Goal: Information Seeking & Learning: Find specific fact

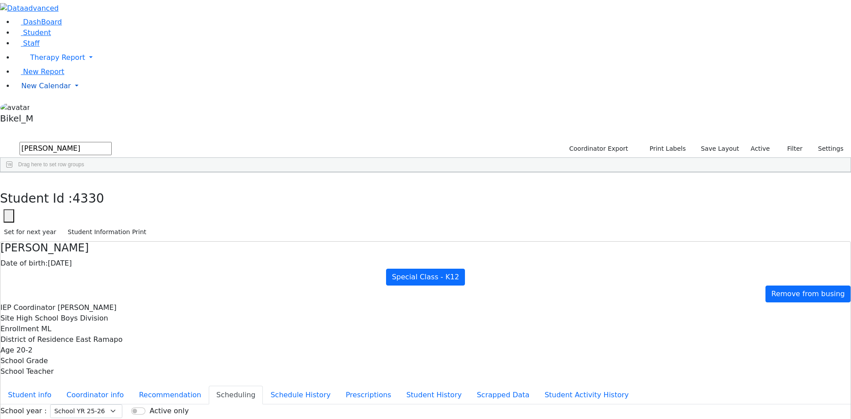
drag, startPoint x: 62, startPoint y: 148, endPoint x: 55, endPoint y: 136, distance: 14.1
click at [62, 127] on aside "DashBoard Student Staff Therapy Report Student Old Calendar" at bounding box center [425, 63] width 851 height 127
click at [55, 90] on span "New Calendar" at bounding box center [46, 86] width 50 height 8
click at [49, 109] on link "Calendar" at bounding box center [35, 103] width 32 height 11
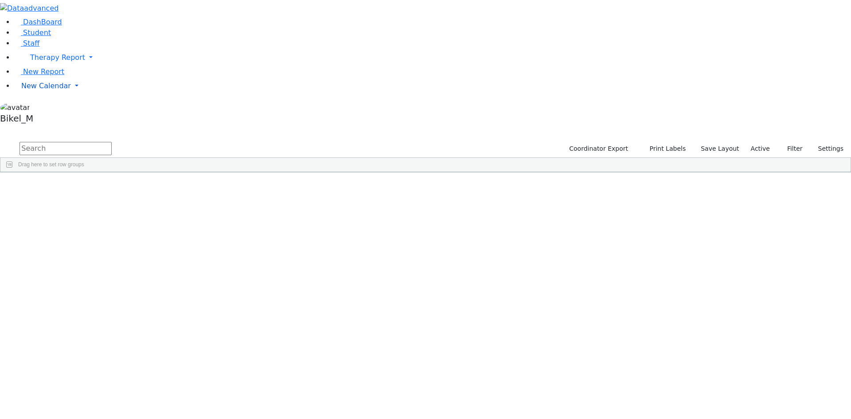
click at [53, 90] on span "New Calendar" at bounding box center [46, 86] width 50 height 8
click at [43, 120] on li "Teacher Report" at bounding box center [71, 114] width 104 height 11
click at [43, 90] on span "New Calendar" at bounding box center [46, 86] width 50 height 8
click at [36, 118] on span "Teacher Report" at bounding box center [47, 114] width 53 height 8
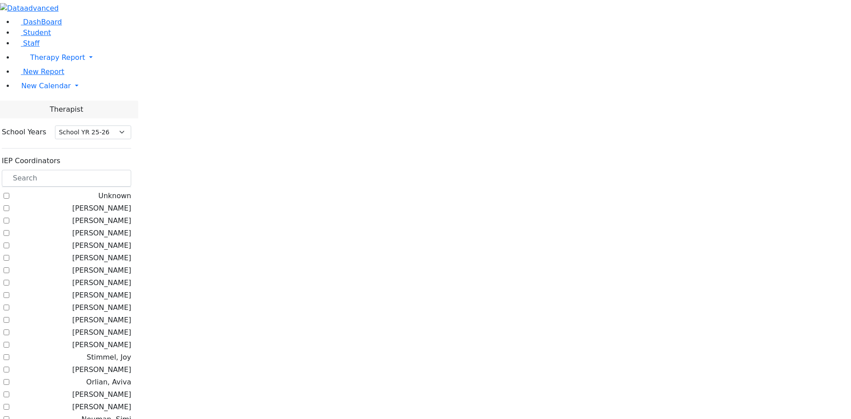
select select "212"
click at [126, 170] on input "text" at bounding box center [66, 178] width 129 height 17
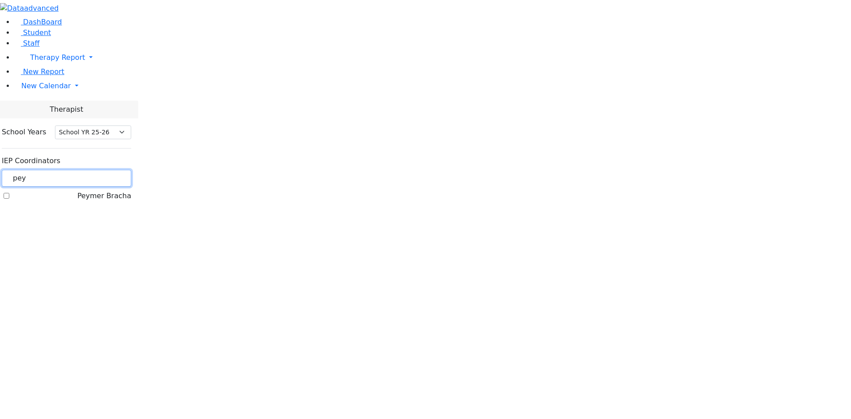
type input "pey"
drag, startPoint x: 118, startPoint y: 104, endPoint x: 114, endPoint y: 100, distance: 5.3
click at [117, 190] on div "Peymer Bracha" at bounding box center [66, 195] width 129 height 11
click at [114, 190] on label "Peymer Bracha" at bounding box center [104, 195] width 54 height 11
click at [9, 193] on input "Peymer Bracha" at bounding box center [7, 196] width 6 height 6
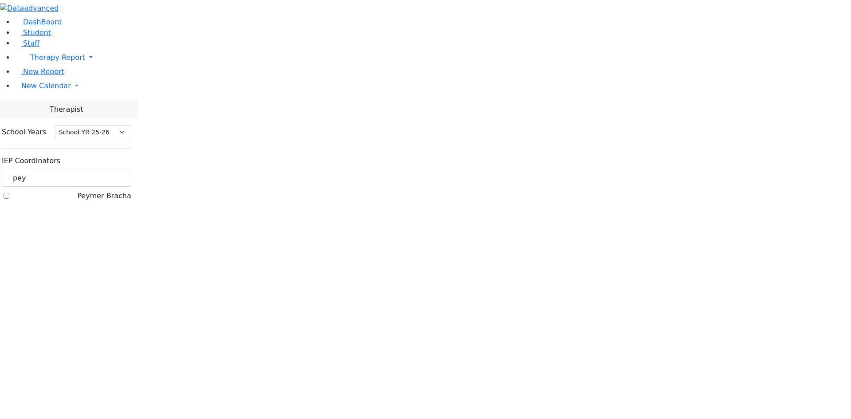
checkbox input "true"
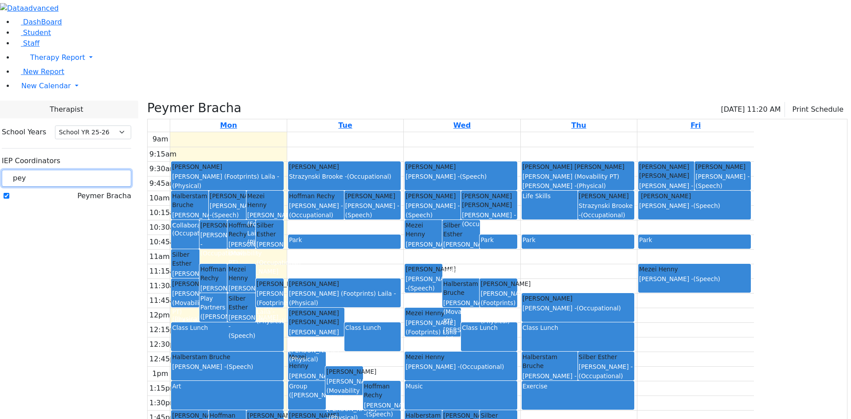
drag, startPoint x: 131, startPoint y: 77, endPoint x: 102, endPoint y: 82, distance: 29.3
click at [102, 118] on div "School Years Select School YR Summer YR 25 School YR 25-26 Summer YR 25 School …" at bounding box center [67, 164] width 144 height 92
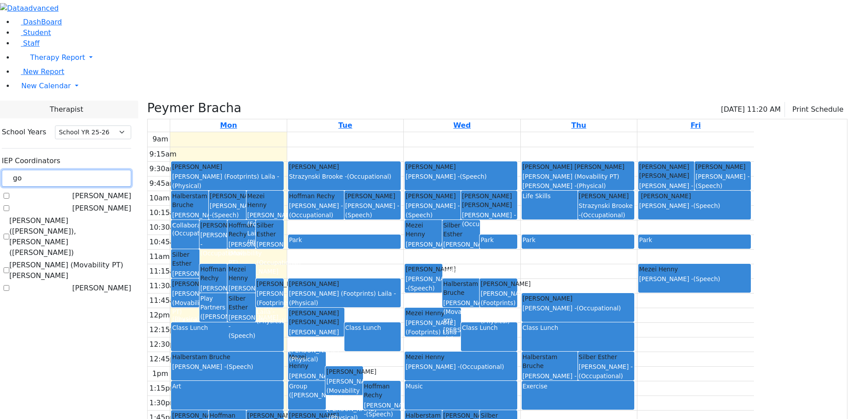
type input "go"
click at [110, 215] on label "[PERSON_NAME] ([PERSON_NAME]), [PERSON_NAME] ([PERSON_NAME])" at bounding box center [70, 236] width 122 height 43
click at [9, 233] on input "[PERSON_NAME] ([PERSON_NAME]), [PERSON_NAME] ([PERSON_NAME])" at bounding box center [7, 236] width 6 height 6
checkbox input "true"
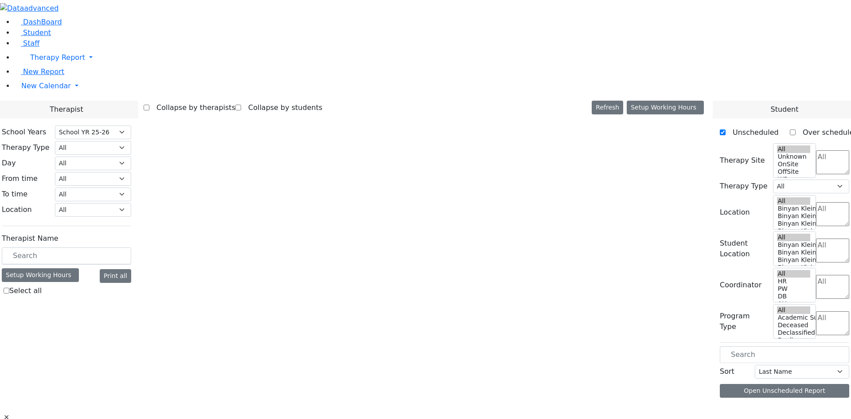
select select "212"
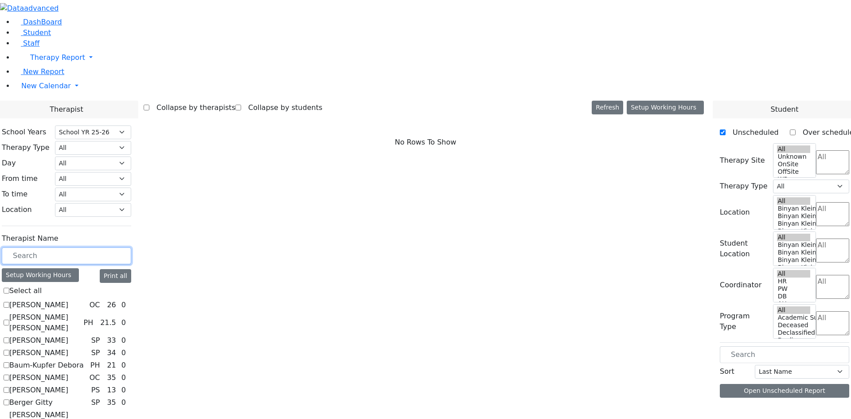
click at [122, 247] on input "text" at bounding box center [66, 255] width 129 height 17
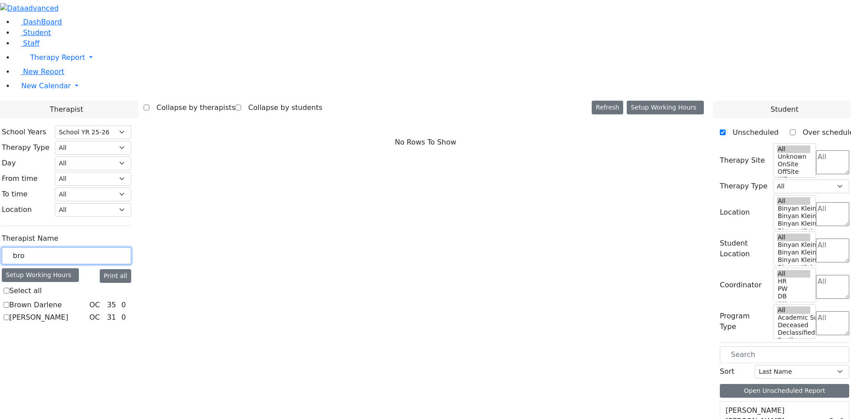
type input "brok"
checkbox input "true"
type input "bro"
checkbox input "false"
type input "brook"
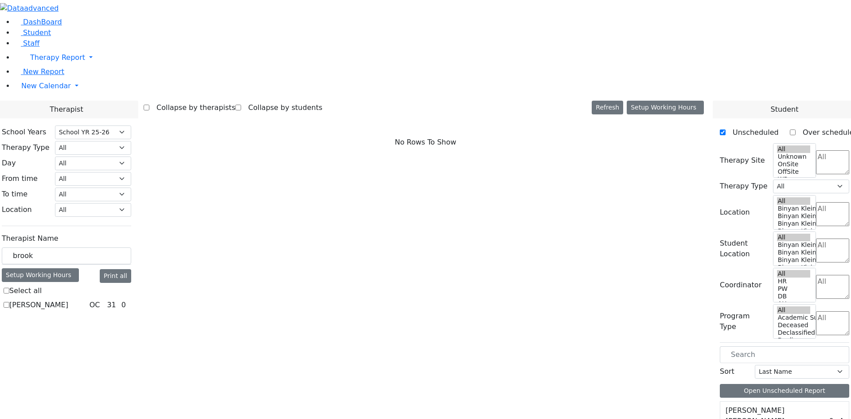
click at [68, 299] on label "Strazynski Brooke" at bounding box center [38, 304] width 59 height 11
click at [9, 302] on input "Strazynski Brooke" at bounding box center [7, 305] width 6 height 6
checkbox input "true"
select select "1"
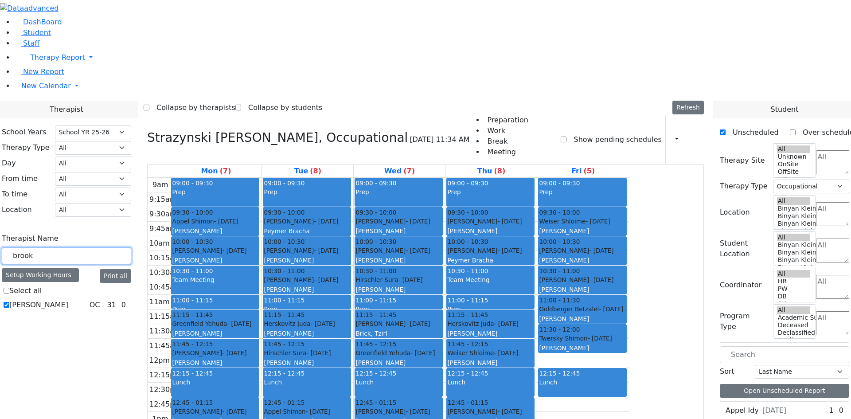
drag, startPoint x: 152, startPoint y: 151, endPoint x: 110, endPoint y: 159, distance: 42.3
click at [110, 247] on div "brook" at bounding box center [66, 255] width 129 height 17
type input "mat"
click at [68, 299] on label "Matsri Miriam" at bounding box center [38, 304] width 59 height 11
click at [9, 302] on input "Matsri Miriam" at bounding box center [7, 305] width 6 height 6
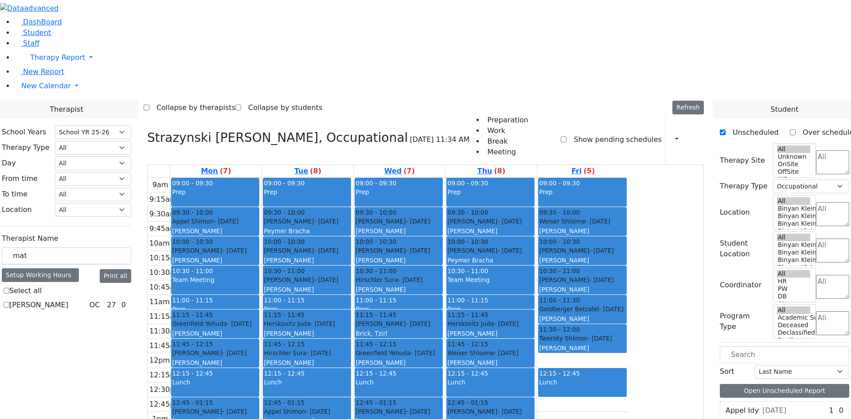
checkbox input "true"
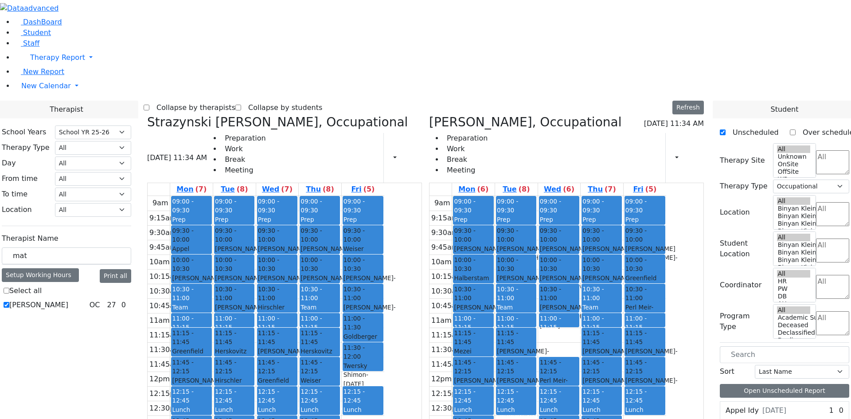
click at [384, 410] on div "9am 9:15am 9:30am 9:45am 10am 10:15am 10:30am 10:45am 11am 11:15am 11:30am 11:4…" at bounding box center [266, 371] width 237 height 351
click at [384, 407] on div "9am 9:15am 9:30am 9:45am 10am 10:15am 10:30am 10:45am 11am 11:15am 11:30am 11:4…" at bounding box center [266, 371] width 237 height 351
drag, startPoint x: 527, startPoint y: 291, endPoint x: 282, endPoint y: 352, distance: 252.5
click at [282, 352] on div "Strazynski Brooke, Occupational 09/15/2025 11:34 AM Preparation Work Break Meet…" at bounding box center [425, 331] width 563 height 433
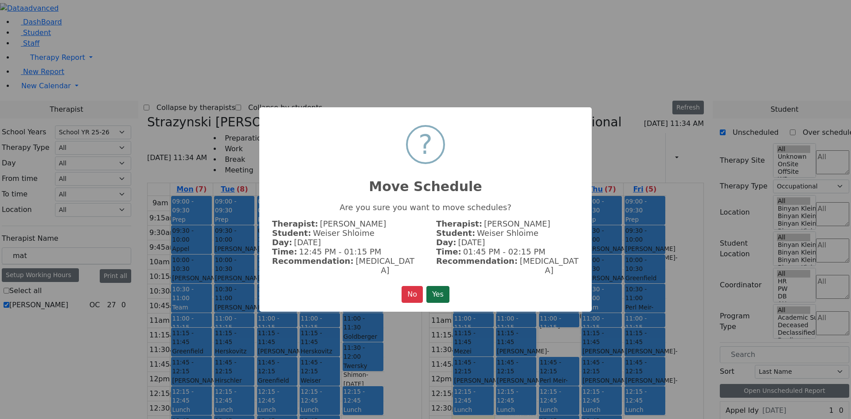
click at [441, 290] on button "Yes" at bounding box center [437, 294] width 23 height 17
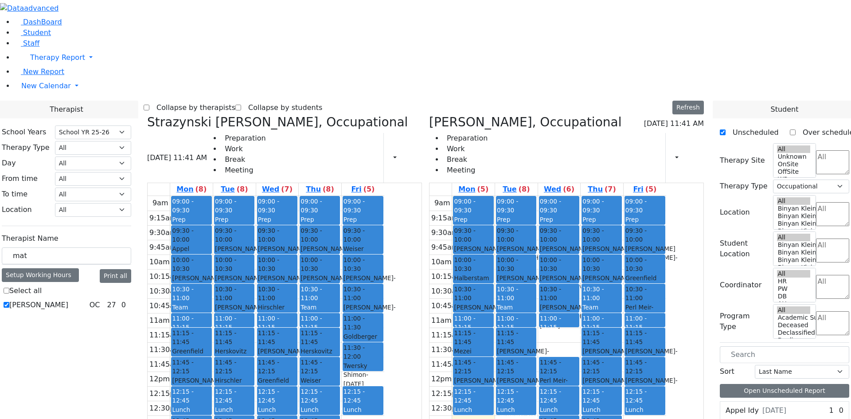
click at [506, 245] on span "- 04/29/2018" at bounding box center [480, 253] width 52 height 16
click at [492, 273] on div "Halberstam Bruche - 06/06/2017" at bounding box center [473, 286] width 39 height 27
click at [506, 245] on span "- 04/29/2018" at bounding box center [480, 253] width 52 height 16
click at [506, 303] on span "- 05/04/2018" at bounding box center [480, 311] width 52 height 16
click at [475, 356] on span "- 12/08/2017" at bounding box center [465, 364] width 22 height 16
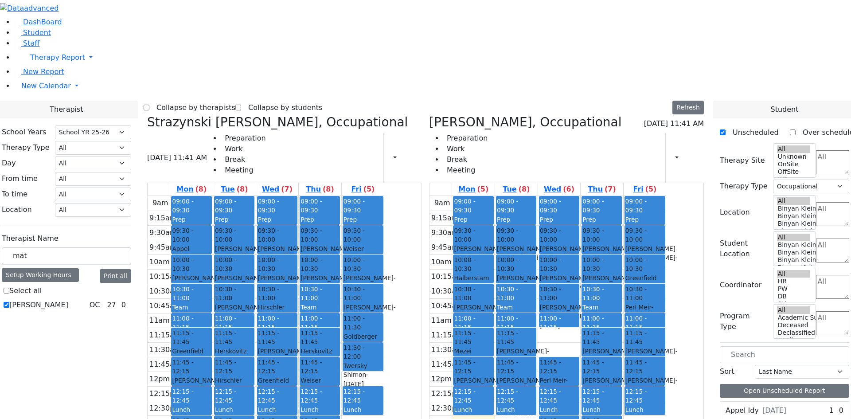
click at [492, 376] on div "Rolnitzky Moses - 06/05/2006" at bounding box center [473, 385] width 39 height 18
click at [535, 244] on div "Blum Shia - 12/06/2011" at bounding box center [516, 257] width 39 height 27
click at [535, 273] on div "Daskal Abraham - 04/14/2018" at bounding box center [516, 282] width 39 height 18
click at [535, 244] on div "Blum Shia - 12/06/2011 Weber, Joseph" at bounding box center [516, 262] width 39 height 37
click at [535, 346] on div "Kolakowski Moses - 04/29/2018" at bounding box center [516, 355] width 39 height 18
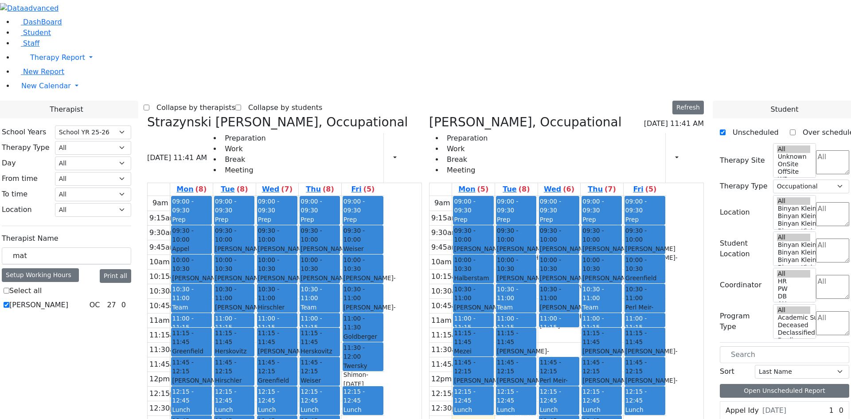
click at [549, 377] on span "- 03/07/2017" at bounding box center [523, 385] width 52 height 16
click at [518, 388] on span "12:15 - 12:45" at bounding box center [507, 396] width 21 height 16
click at [575, 299] on div "9am 9:15am 9:30am 9:45am 10am 10:15am 10:30am 10:45am 11am 11:15am 11:30am 11:4…" at bounding box center [547, 371] width 237 height 351
click at [513, 353] on div "9am 9:15am 9:30am 9:45am 10am 10:15am 10:30am 10:45am 11am 11:15am 11:30am 11:4…" at bounding box center [547, 371] width 237 height 351
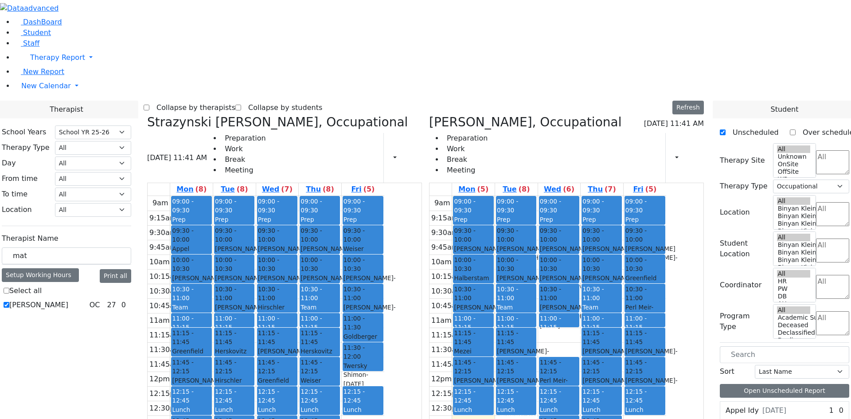
click at [531, 360] on div "9am 9:15am 9:30am 9:45am 10am 10:15am 10:30am 10:45am 11am 11:15am 11:30am 11:4…" at bounding box center [547, 371] width 237 height 351
click at [578, 244] on div "Neustein Abraham - 10/11/2013" at bounding box center [559, 253] width 39 height 18
click at [578, 255] on div "10:00 - 10:30" at bounding box center [559, 264] width 39 height 18
click at [578, 303] on div "Blum Shia - 12/06/2011" at bounding box center [559, 316] width 39 height 27
click at [578, 404] on div "Grade 7" at bounding box center [559, 408] width 39 height 9
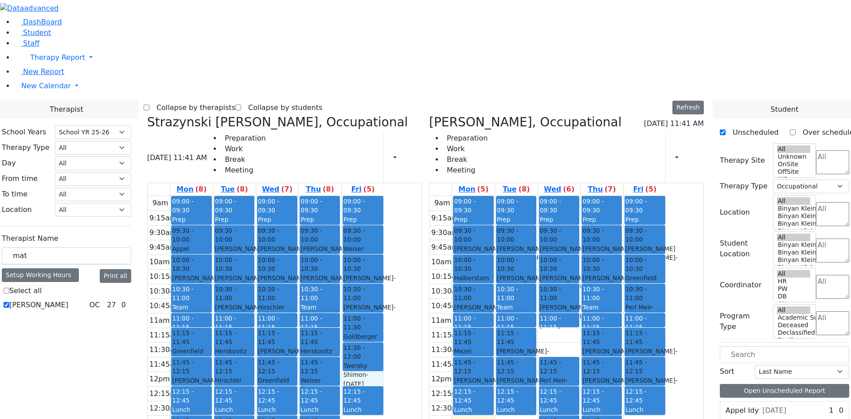
click at [384, 241] on div "9am 9:15am 9:30am 9:45am 10am 10:15am 10:30am 10:45am 11am 11:15am 11:30am 11:4…" at bounding box center [266, 371] width 237 height 351
click at [384, 288] on div "9am 9:15am 9:30am 9:45am 10am 10:15am 10:30am 10:45am 11am 11:15am 11:30am 11:4…" at bounding box center [266, 371] width 237 height 351
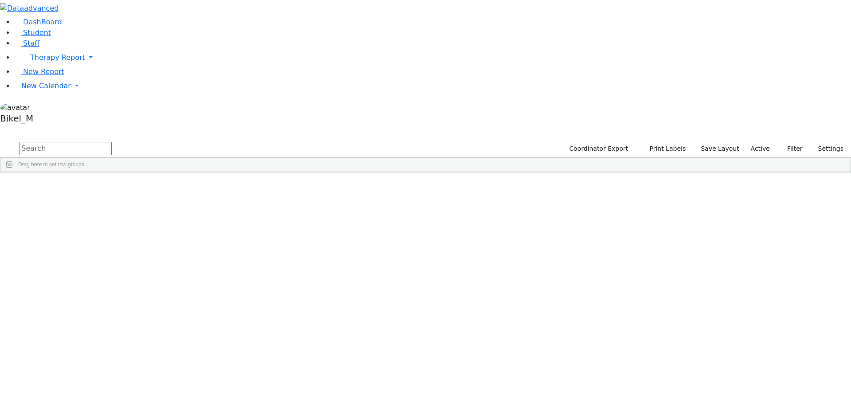
click at [112, 142] on input "text" at bounding box center [65, 148] width 92 height 13
click at [113, 199] on div "Diamant" at bounding box center [85, 205] width 56 height 12
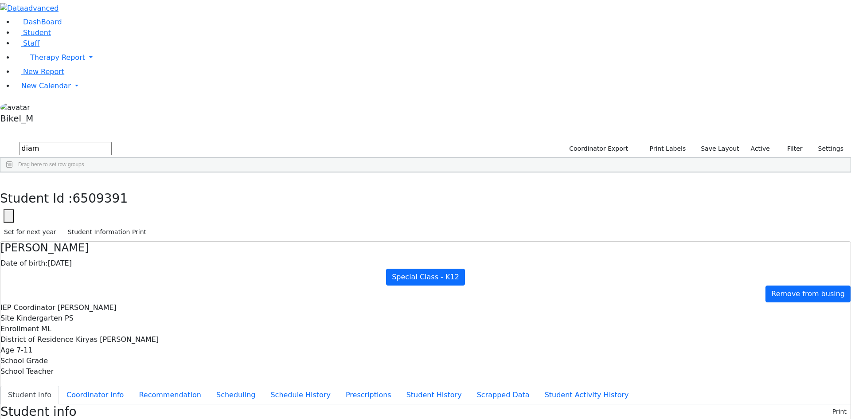
scroll to position [57, 0]
click at [4, 179] on use "button" at bounding box center [4, 179] width 0 height 0
drag, startPoint x: 167, startPoint y: 28, endPoint x: 77, endPoint y: 45, distance: 91.9
drag, startPoint x: 159, startPoint y: 38, endPoint x: 109, endPoint y: 38, distance: 50.5
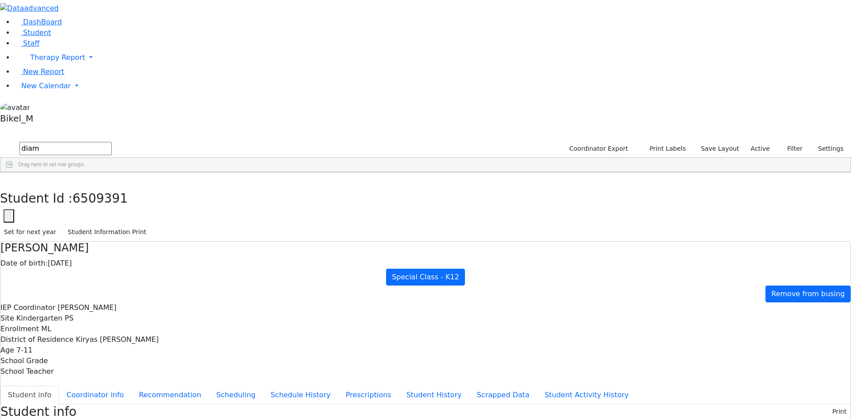
click at [109, 140] on form "diam" at bounding box center [56, 148] width 112 height 17
type input "cik"
click at [113, 186] on div "Cik" at bounding box center [85, 192] width 56 height 12
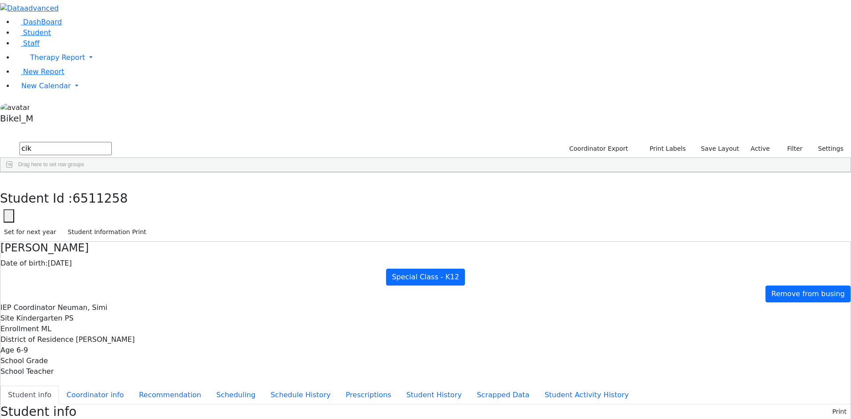
drag, startPoint x: 377, startPoint y: 272, endPoint x: 309, endPoint y: 117, distance: 168.8
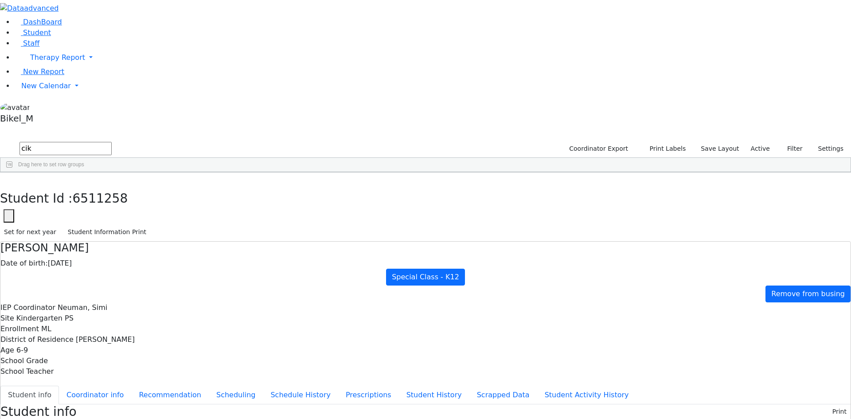
drag, startPoint x: 374, startPoint y: 286, endPoint x: 276, endPoint y: 120, distance: 193.0
click at [51, 418] on label "Father’s name" at bounding box center [25, 427] width 50 height 11
drag, startPoint x: 369, startPoint y: 280, endPoint x: 274, endPoint y: 122, distance: 183.8
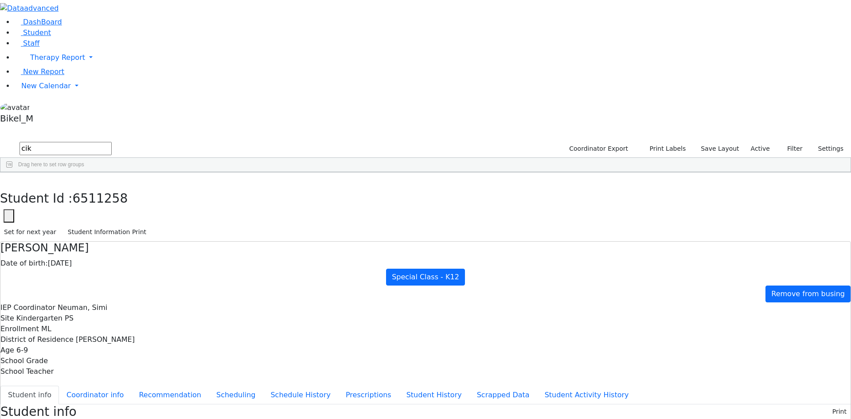
drag, startPoint x: 358, startPoint y: 276, endPoint x: 275, endPoint y: 116, distance: 180.5
drag, startPoint x: 180, startPoint y: 11, endPoint x: 175, endPoint y: 12, distance: 4.6
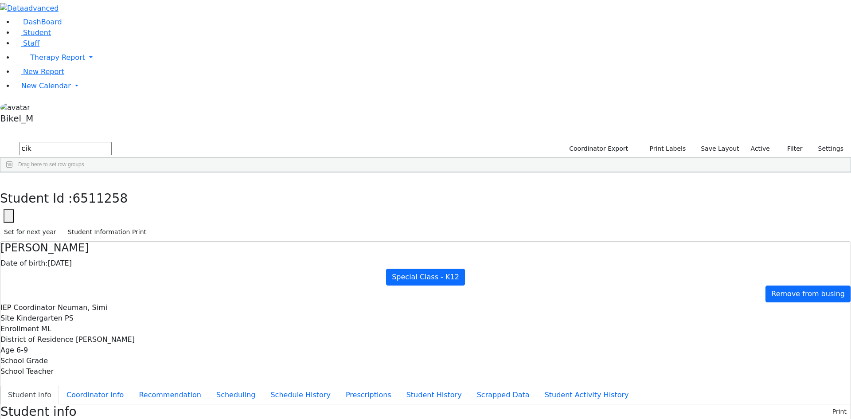
click at [180, 172] on div "Student Id : 6511258 Student Id 6511258 Cancel Save Set for next year Student I…" at bounding box center [425, 206] width 851 height 69
click at [13, 172] on button "button" at bounding box center [6, 181] width 13 height 19
drag, startPoint x: 166, startPoint y: 39, endPoint x: 90, endPoint y: 42, distance: 75.4
click at [90, 42] on div "DashBoard Student Staff Therapy Report Student Old Calendar Report" at bounding box center [425, 378] width 851 height 757
click at [12, 127] on button "button" at bounding box center [6, 130] width 12 height 6
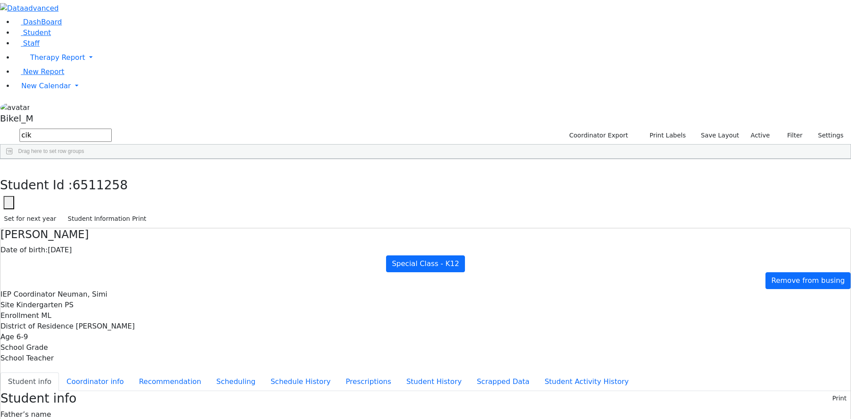
click at [0, 0] on button "button" at bounding box center [0, 0] width 0 height 0
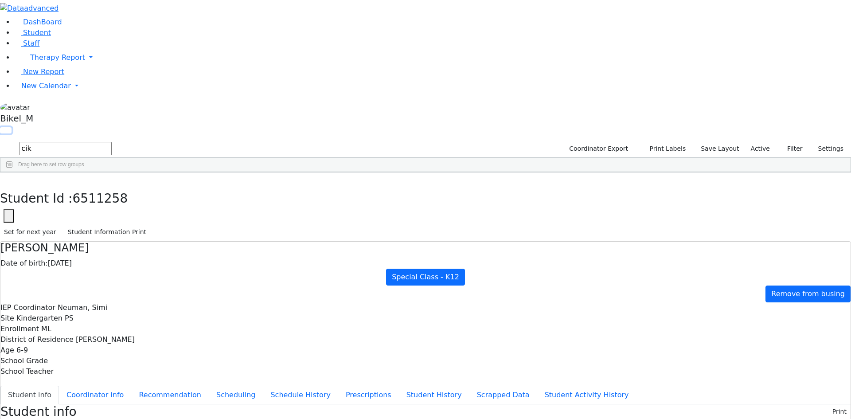
click at [12, 127] on button "button" at bounding box center [6, 130] width 12 height 6
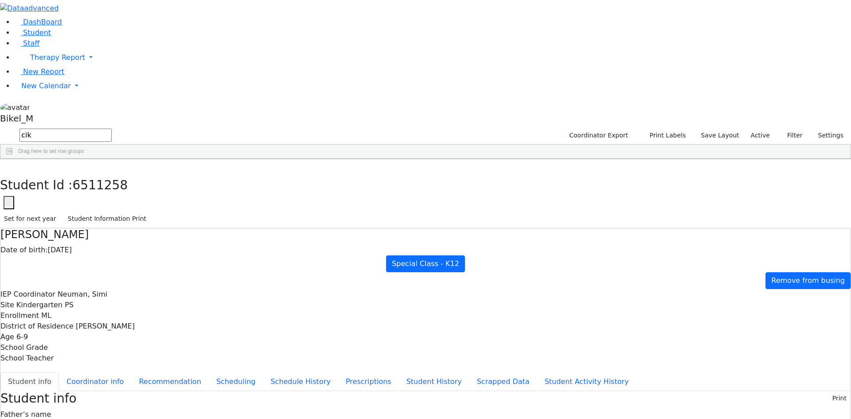
click at [0, 0] on button "button" at bounding box center [0, 0] width 0 height 0
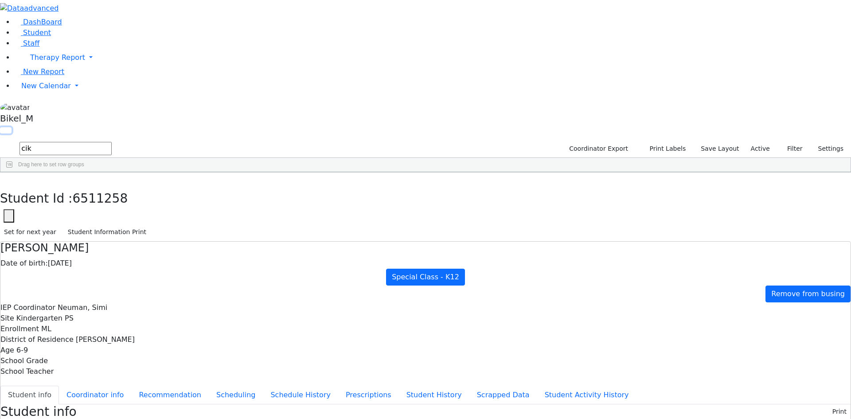
click at [12, 127] on button "button" at bounding box center [6, 130] width 12 height 6
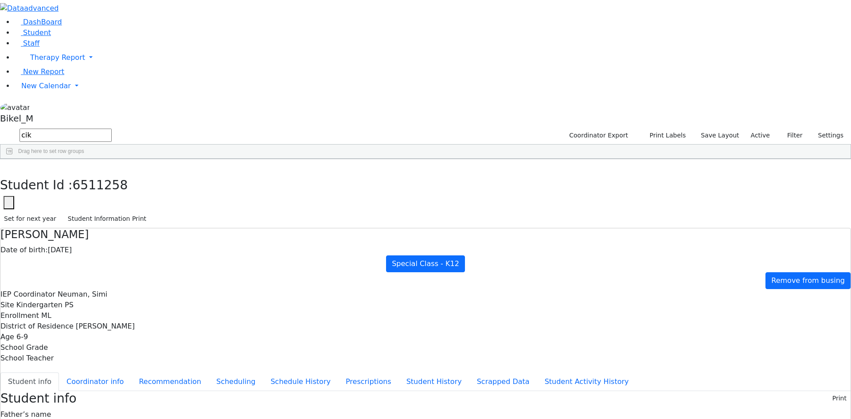
click at [0, 0] on button "button" at bounding box center [0, 0] width 0 height 0
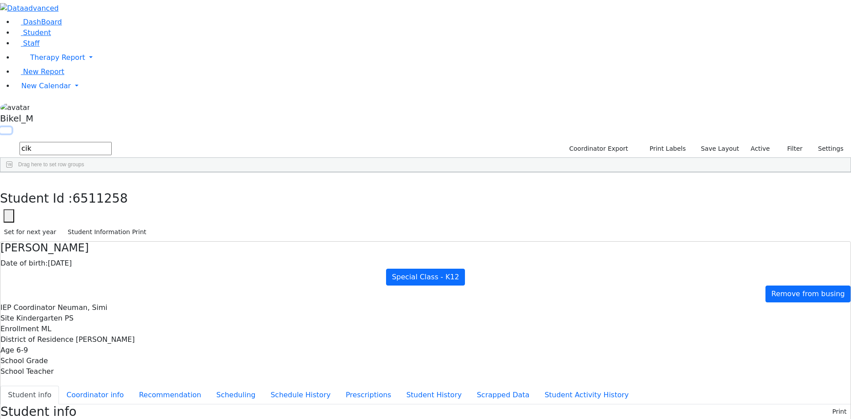
click at [12, 127] on button "button" at bounding box center [6, 130] width 12 height 6
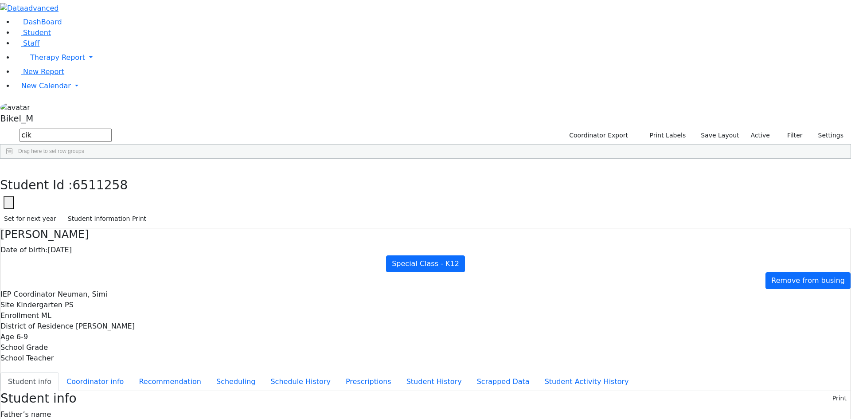
click at [0, 0] on button "button" at bounding box center [0, 0] width 0 height 0
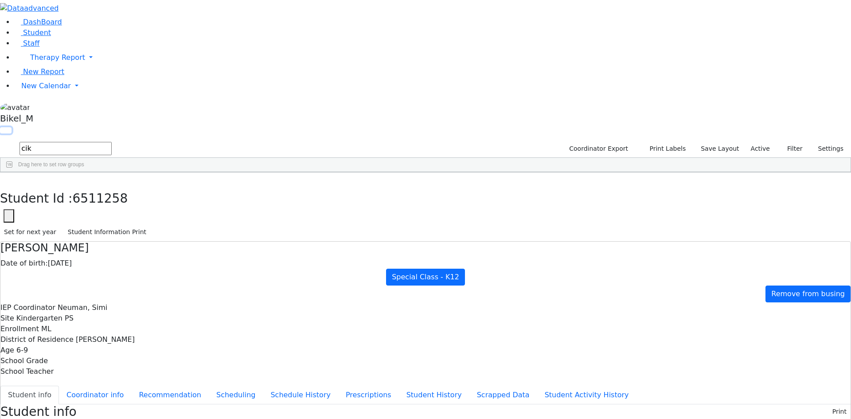
click at [12, 127] on button "button" at bounding box center [6, 130] width 12 height 6
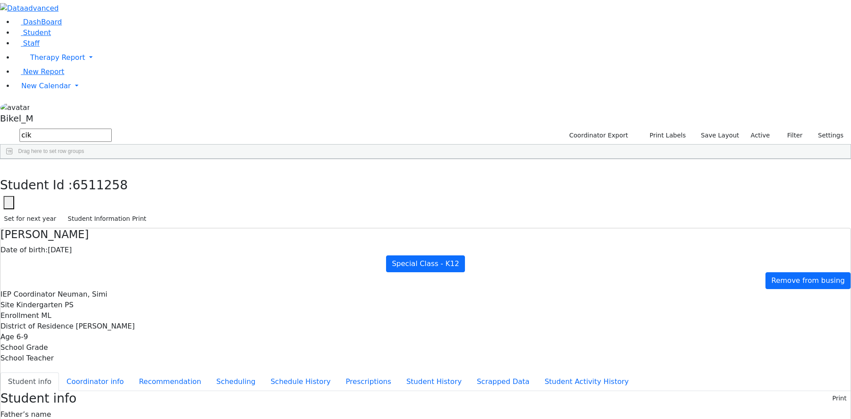
click at [0, 0] on button "button" at bounding box center [0, 0] width 0 height 0
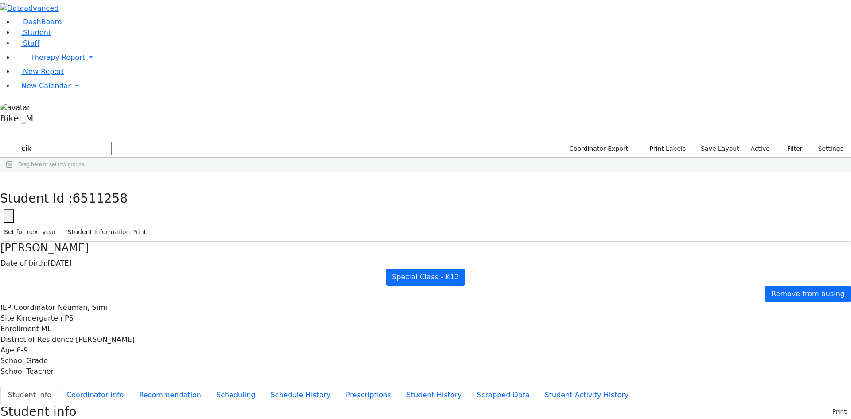
click at [112, 142] on input "cik" at bounding box center [65, 148] width 92 height 13
click at [12, 127] on button "button" at bounding box center [6, 130] width 12 height 6
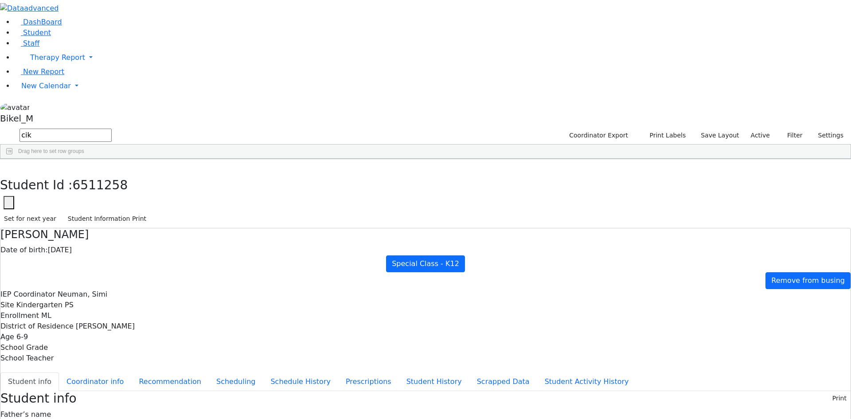
click at [0, 0] on button "button" at bounding box center [0, 0] width 0 height 0
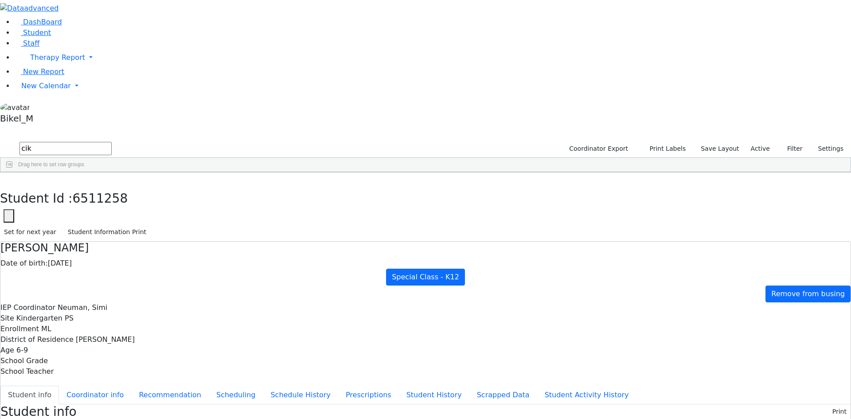
drag, startPoint x: 135, startPoint y: 36, endPoint x: 110, endPoint y: 32, distance: 24.6
click at [110, 140] on form "cik" at bounding box center [56, 148] width 112 height 17
click at [112, 142] on input "text" at bounding box center [65, 148] width 92 height 13
click at [84, 161] on span "Drag here to set row groups" at bounding box center [51, 164] width 66 height 6
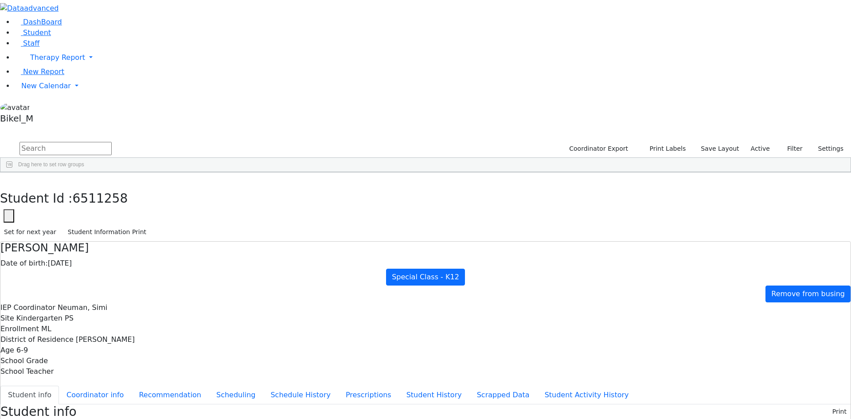
click at [112, 142] on input "text" at bounding box center [65, 148] width 92 height 13
click at [12, 127] on button "button" at bounding box center [6, 130] width 12 height 6
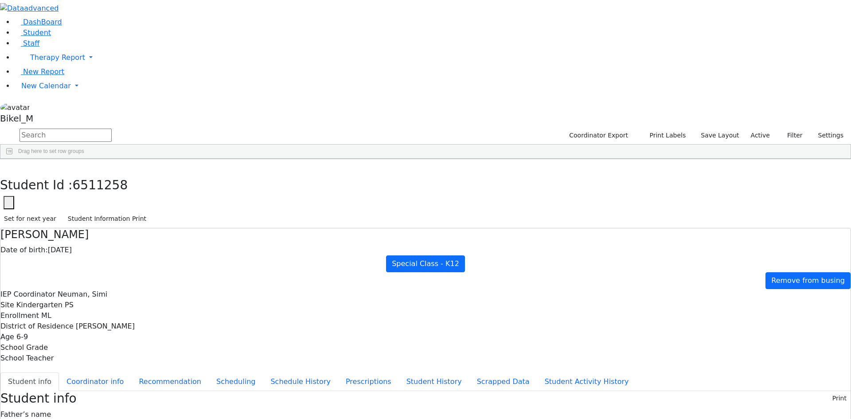
click at [0, 0] on button "button" at bounding box center [0, 0] width 0 height 0
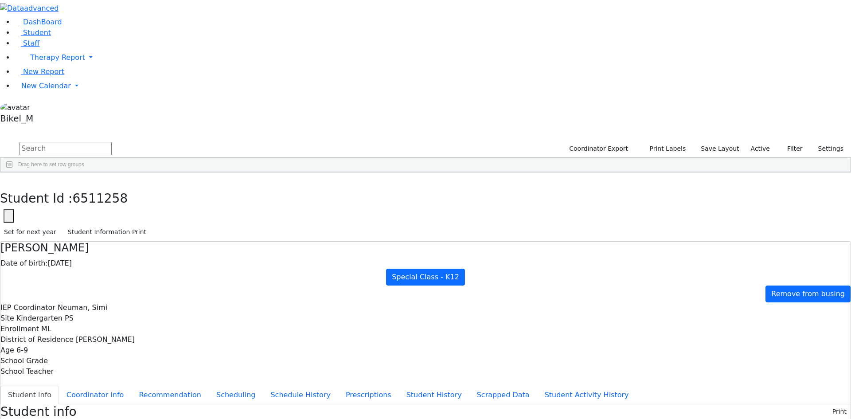
click at [112, 142] on input "text" at bounding box center [65, 148] width 92 height 13
click at [490, 18] on div "DashBoard Student Staff Therapy Report Student Old Calendar Report" at bounding box center [425, 350] width 851 height 700
click at [12, 127] on button "button" at bounding box center [6, 130] width 12 height 6
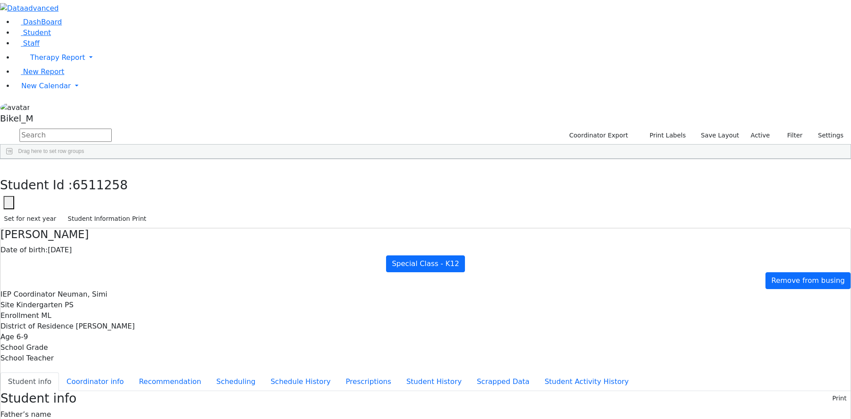
click at [0, 0] on button "button" at bounding box center [0, 0] width 0 height 0
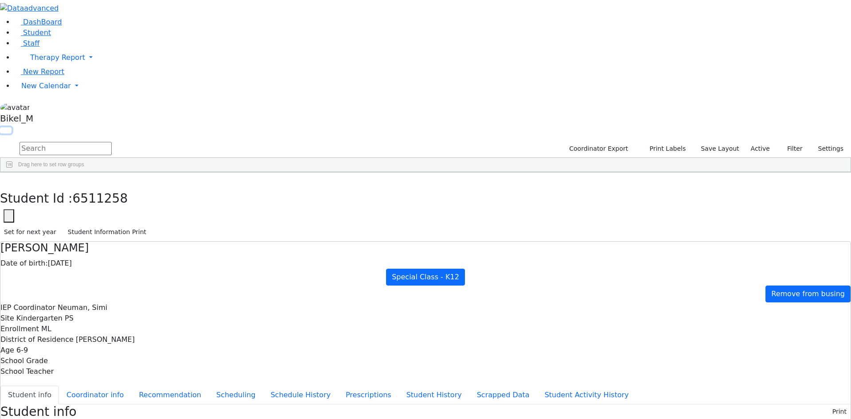
click at [12, 127] on button "button" at bounding box center [6, 130] width 12 height 6
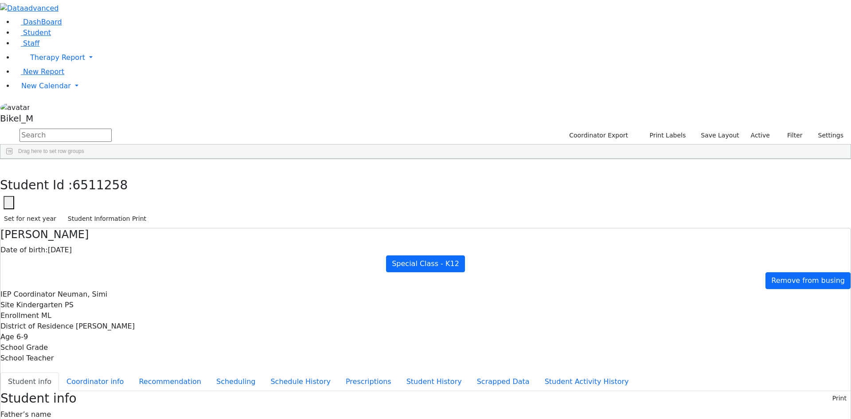
click at [0, 0] on button "button" at bounding box center [0, 0] width 0 height 0
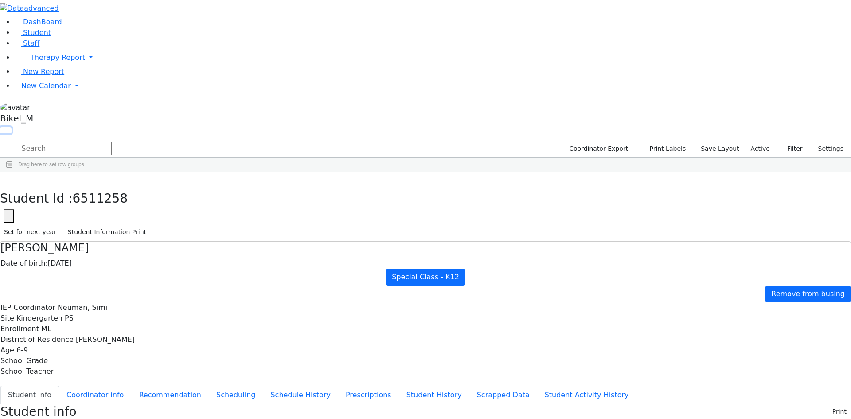
click at [12, 127] on button "button" at bounding box center [6, 130] width 12 height 6
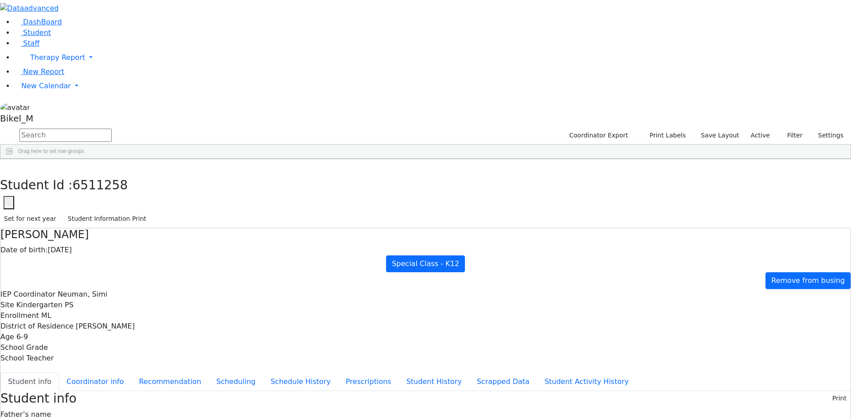
click at [0, 0] on button "button" at bounding box center [0, 0] width 0 height 0
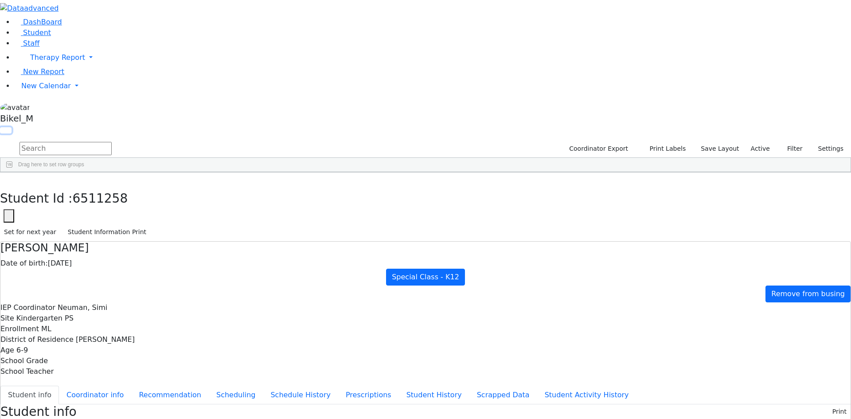
click at [12, 127] on button "button" at bounding box center [6, 130] width 12 height 6
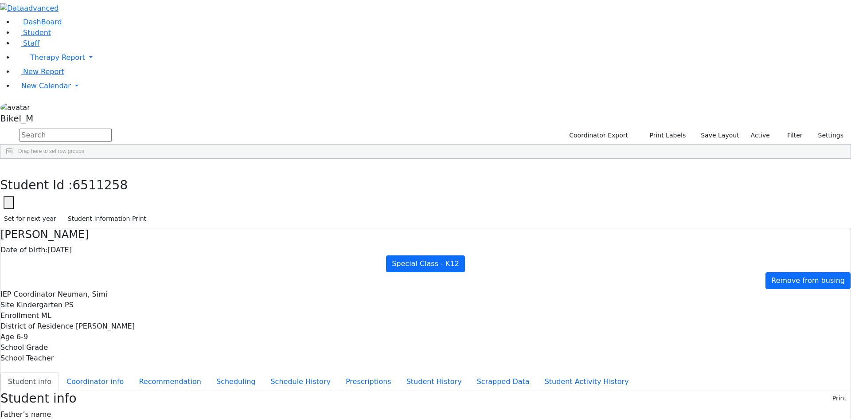
click at [0, 0] on button "button" at bounding box center [0, 0] width 0 height 0
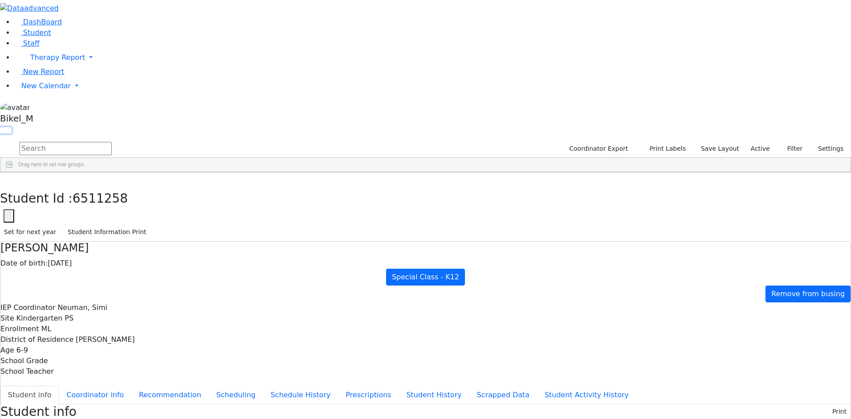
click at [12, 127] on button "button" at bounding box center [6, 130] width 12 height 6
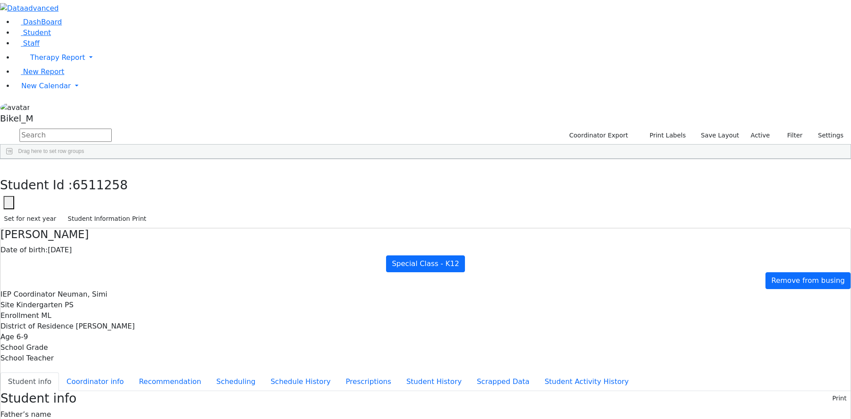
click at [0, 0] on button "button" at bounding box center [0, 0] width 0 height 0
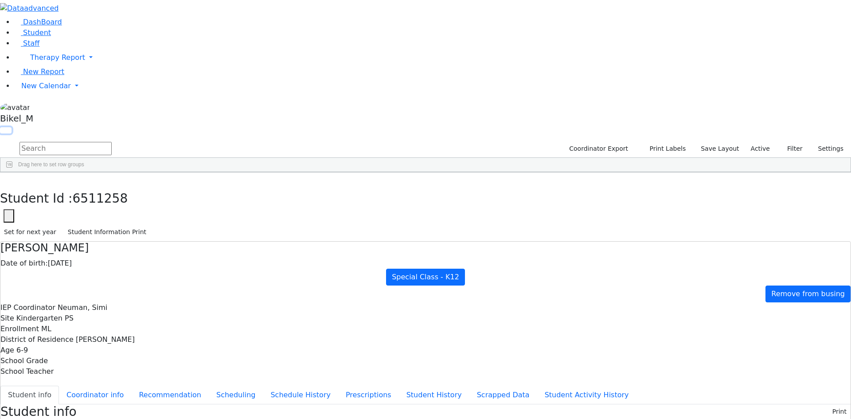
click at [12, 127] on button "button" at bounding box center [6, 130] width 12 height 6
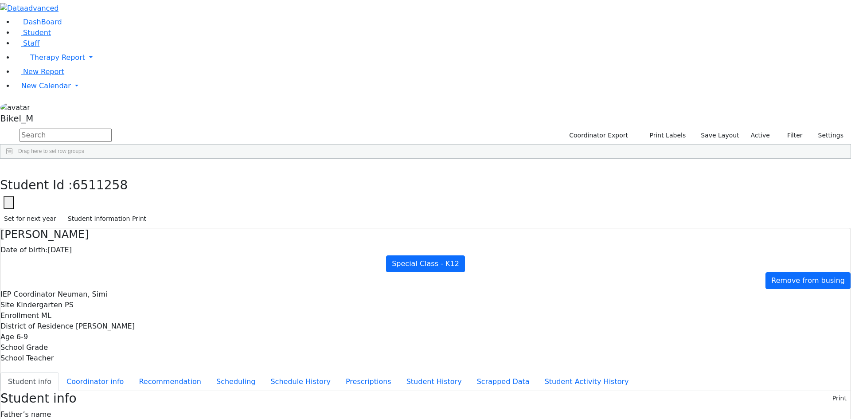
click at [0, 0] on button "button" at bounding box center [0, 0] width 0 height 0
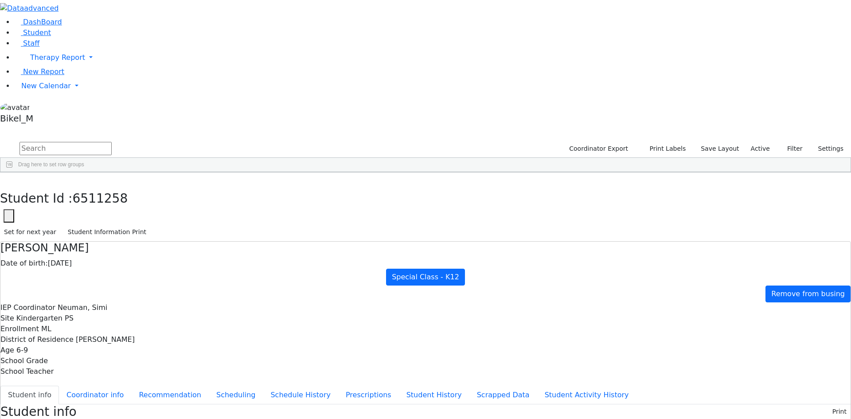
click at [112, 142] on input "text" at bounding box center [65, 148] width 92 height 13
click at [113, 186] on div "[PERSON_NAME]" at bounding box center [85, 192] width 56 height 12
drag, startPoint x: 164, startPoint y: 20, endPoint x: 167, endPoint y: 16, distance: 4.7
click at [164, 19] on div "DashBoard Student Staff Therapy Report Student Old Calendar Report" at bounding box center [425, 420] width 851 height 840
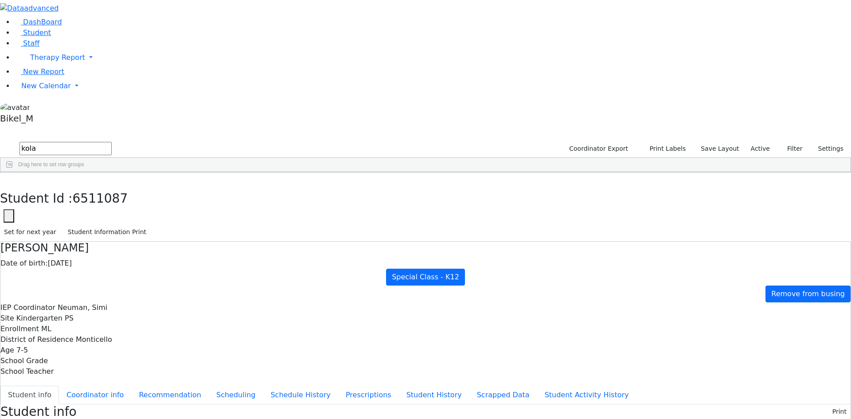
click at [179, 172] on div "Student Id : 6511087 Student Id 6511087 Cancel Save Set for next year Student I…" at bounding box center [425, 206] width 851 height 69
click at [13, 172] on button "button" at bounding box center [6, 181] width 13 height 19
drag, startPoint x: 163, startPoint y: 31, endPoint x: 70, endPoint y: 26, distance: 93.2
click at [75, 28] on div "DashBoard Student Staff Therapy Report Student Old Calendar Report" at bounding box center [425, 420] width 851 height 840
type input "Neu"
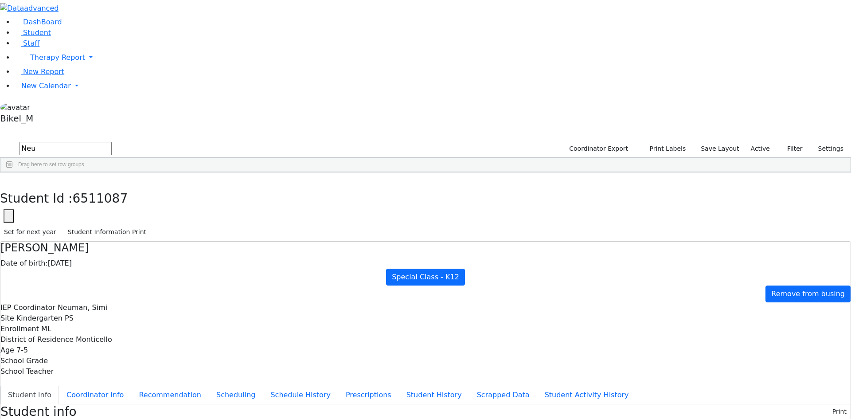
click at [113, 298] on div "[PERSON_NAME]" at bounding box center [85, 304] width 56 height 12
